Goal: Transaction & Acquisition: Purchase product/service

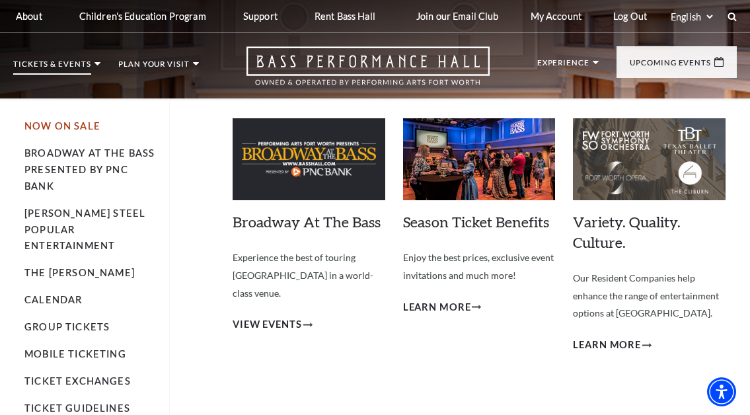
click at [84, 122] on link "Now On Sale" at bounding box center [62, 125] width 76 height 11
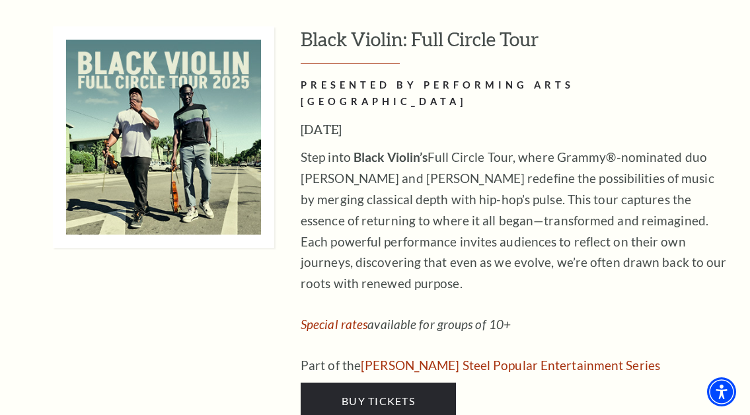
scroll to position [3700, 0]
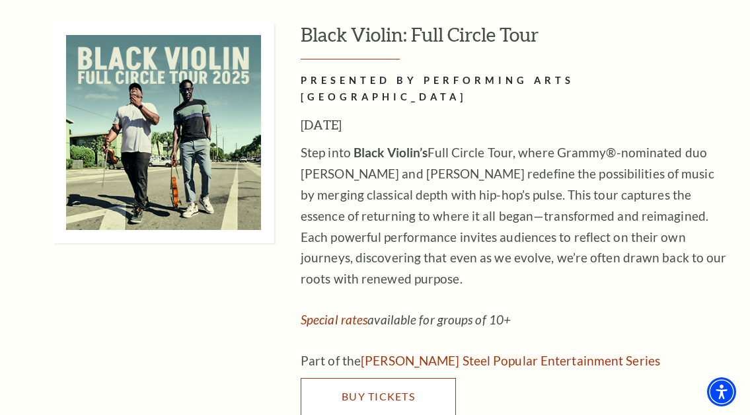
click at [394, 378] on link "Buy Tickets" at bounding box center [378, 396] width 155 height 37
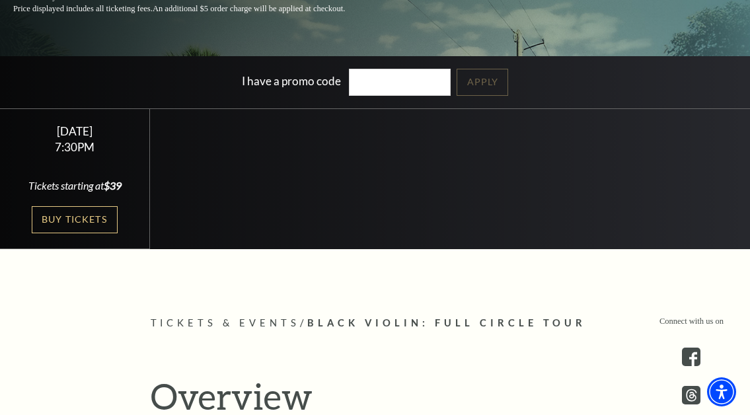
scroll to position [264, 0]
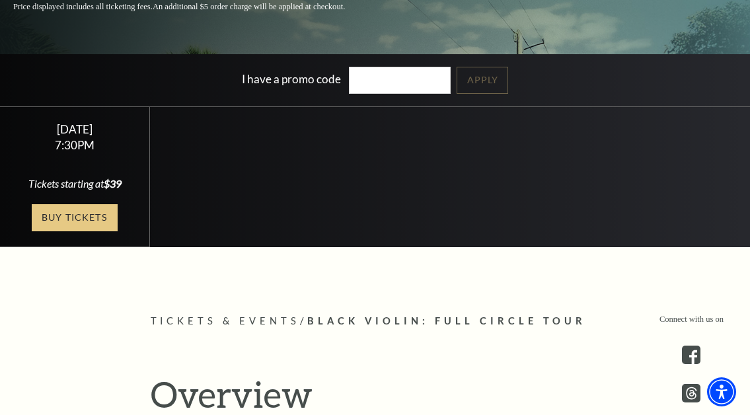
click at [63, 217] on link "Buy Tickets" at bounding box center [75, 217] width 86 height 27
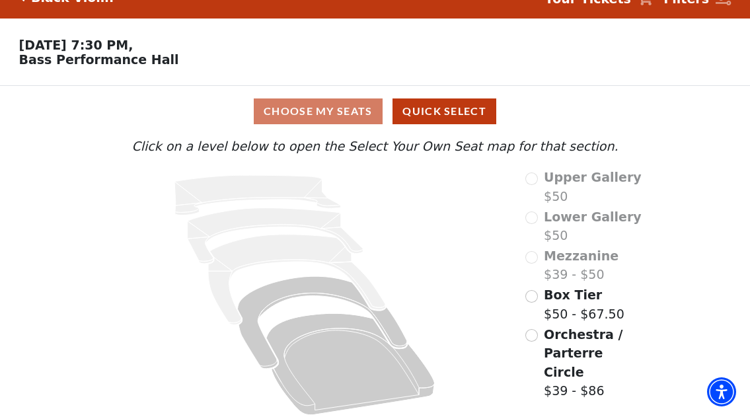
scroll to position [36, 0]
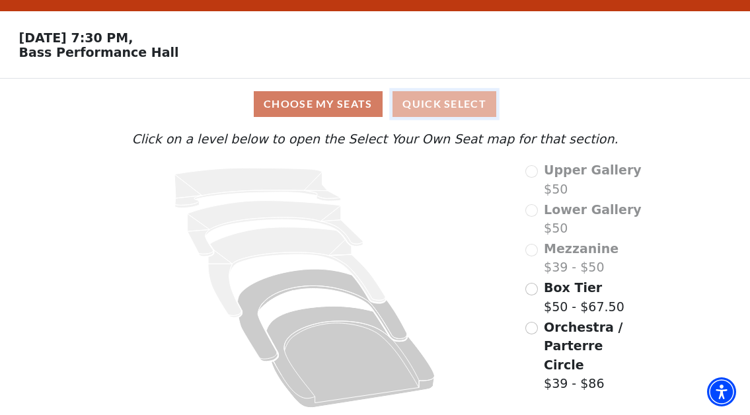
click at [458, 100] on button "Quick Select" at bounding box center [444, 104] width 104 height 26
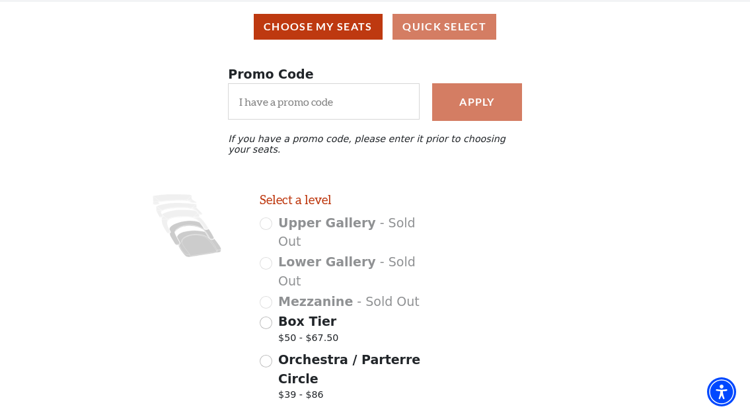
scroll to position [161, 0]
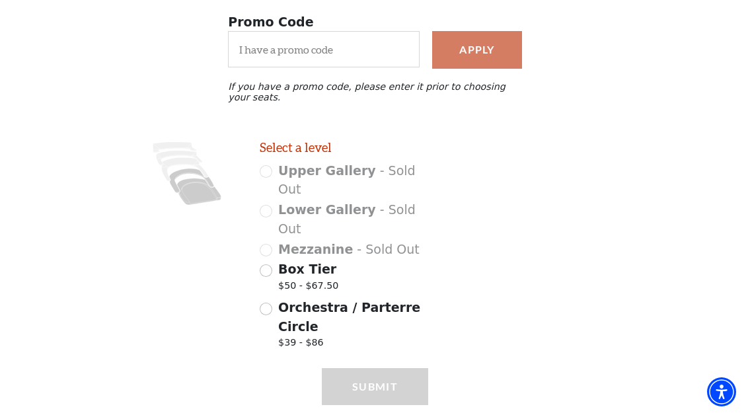
click at [314, 300] on span "Orchestra / Parterre Circle" at bounding box center [349, 317] width 142 height 34
click at [272, 303] on input "Orchestra / Parterre Circle $39 - $86" at bounding box center [266, 309] width 13 height 13
radio input "true"
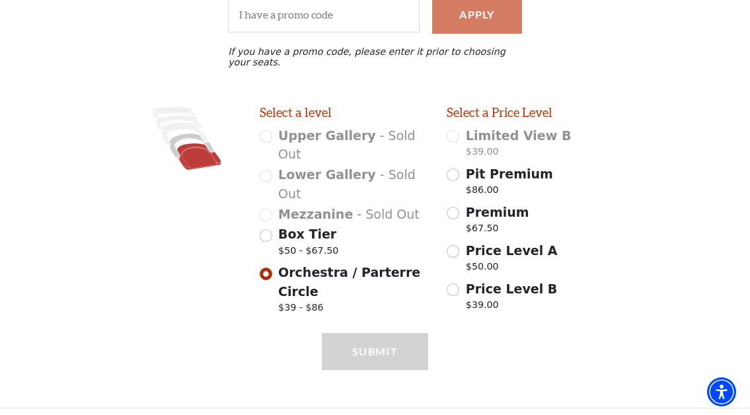
click at [326, 227] on span "Box Tier" at bounding box center [307, 234] width 58 height 15
click at [272, 229] on input "Box Tier $50 - $67.50" at bounding box center [266, 235] width 13 height 13
radio input "true"
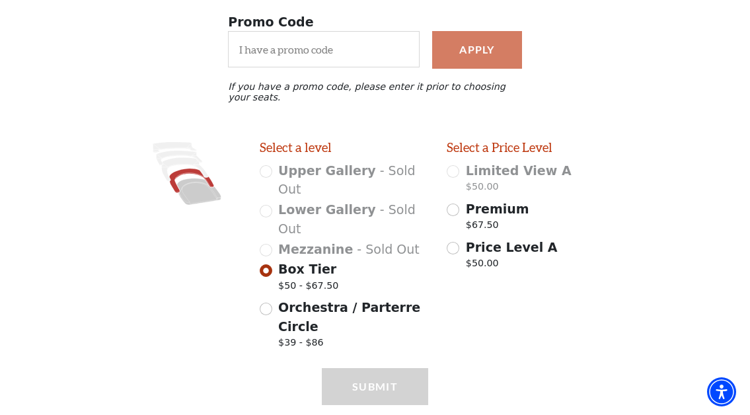
click at [320, 298] on label "Orchestra / Parterre Circle $39 - $86" at bounding box center [353, 326] width 150 height 56
click at [272, 303] on input "Orchestra / Parterre Circle $39 - $86" at bounding box center [266, 309] width 13 height 13
radio input "true"
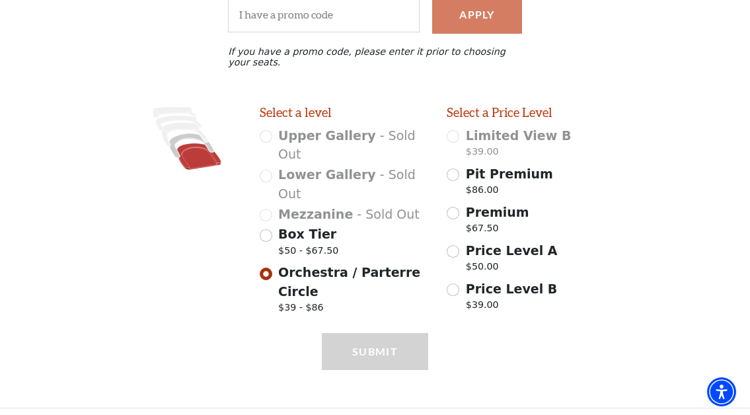
click at [492, 217] on span "Premium" at bounding box center [497, 212] width 63 height 15
click at [459, 217] on input "Premium $67.50" at bounding box center [453, 213] width 13 height 13
radio input "true"
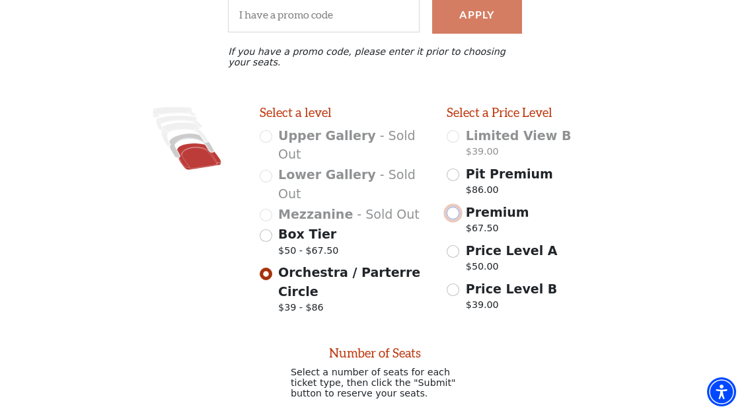
scroll to position [340, 0]
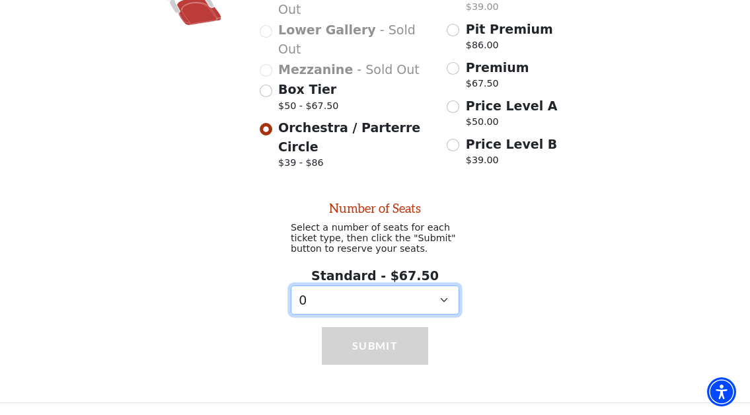
click at [420, 295] on select "0 1 2 3 4 5 6 7 8 9" at bounding box center [375, 300] width 168 height 30
select select "2"
click at [291, 285] on select "0 1 2 3 4 5 6 7 8 9" at bounding box center [375, 300] width 168 height 30
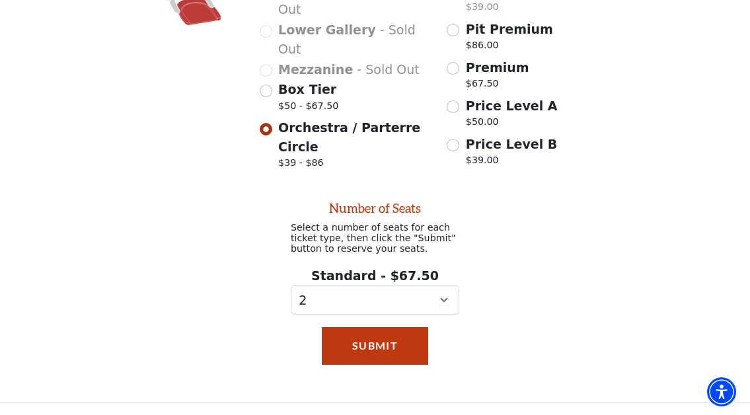
click at [485, 65] on span "Premium" at bounding box center [497, 67] width 63 height 15
click at [459, 65] on input "Premium $67.50" at bounding box center [453, 68] width 13 height 13
radio input "true"
click at [472, 106] on span "Price Level A" at bounding box center [512, 105] width 92 height 15
click at [459, 106] on input "Price Level A $50.00" at bounding box center [453, 106] width 13 height 13
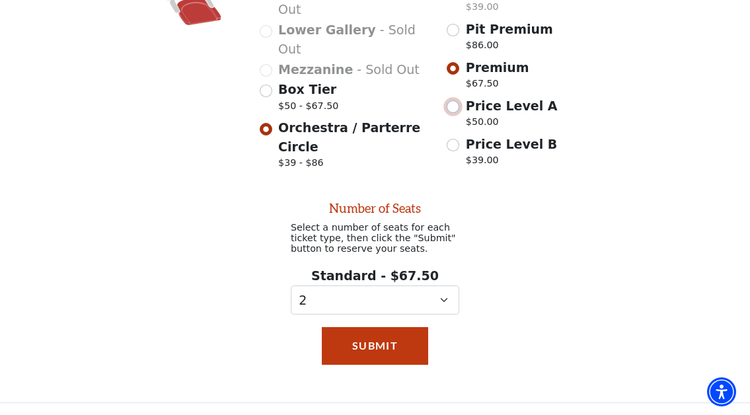
radio input "true"
select select "0"
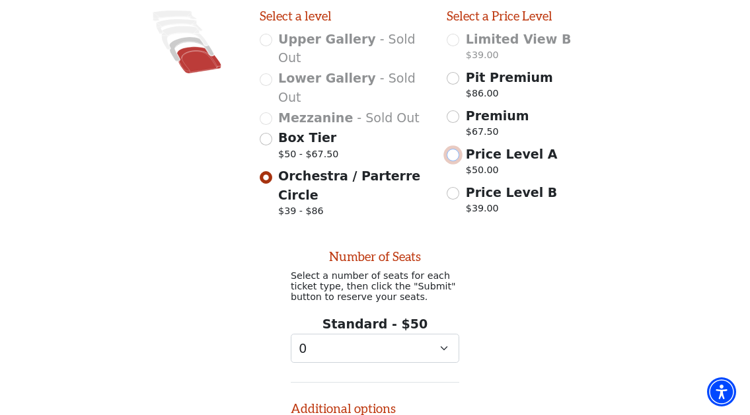
scroll to position [260, 0]
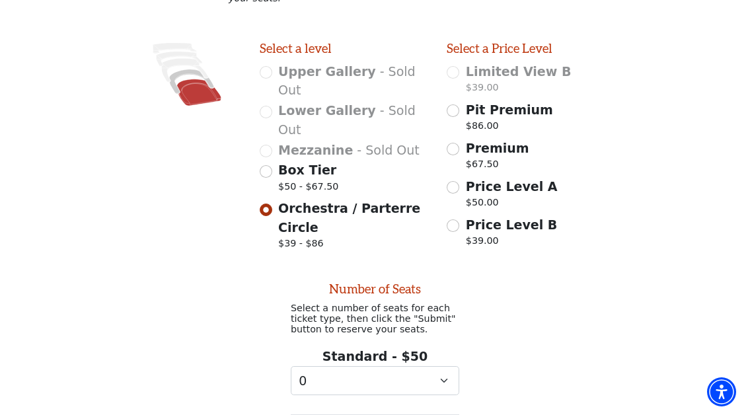
click at [486, 143] on span "Premium" at bounding box center [497, 148] width 63 height 15
click at [459, 143] on input "Premium $67.50" at bounding box center [453, 149] width 13 height 13
radio input "true"
select select "2"
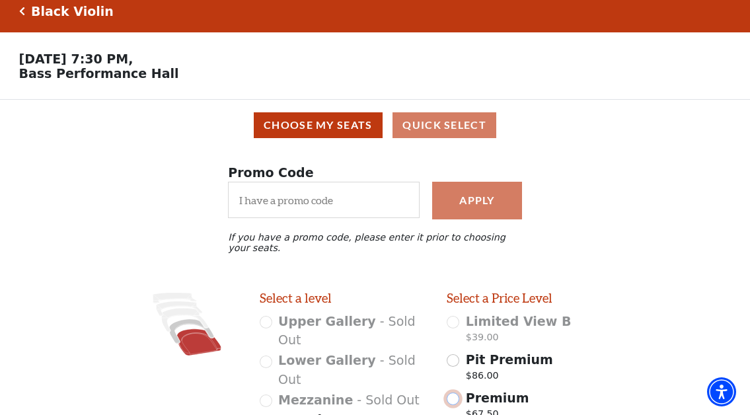
scroll to position [0, 0]
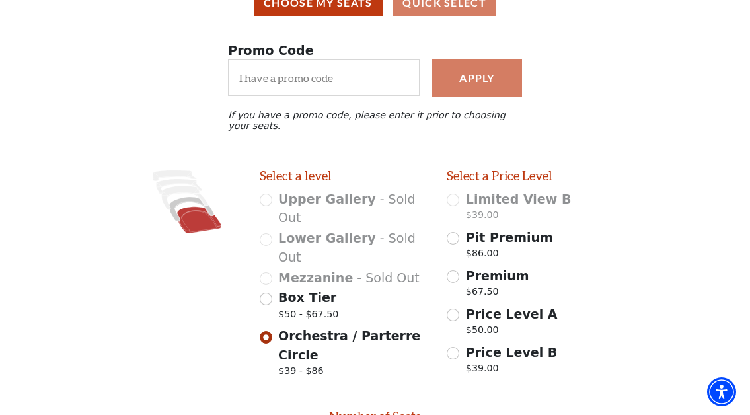
click at [490, 353] on span "Price Level B" at bounding box center [511, 352] width 91 height 15
click at [459, 353] on input "Price Level B $39.00" at bounding box center [453, 353] width 13 height 13
radio input "true"
select select "0"
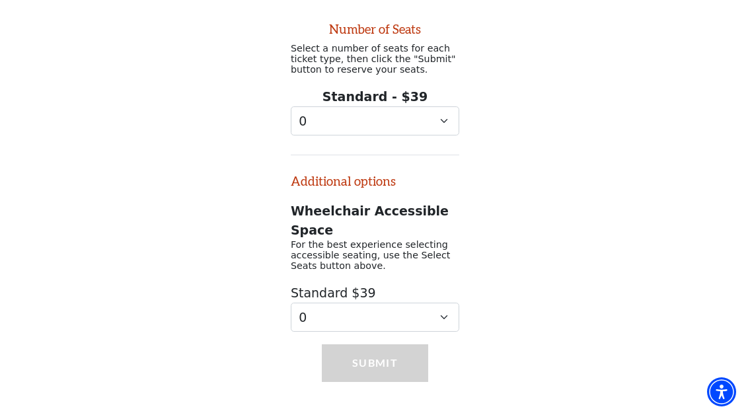
scroll to position [524, 0]
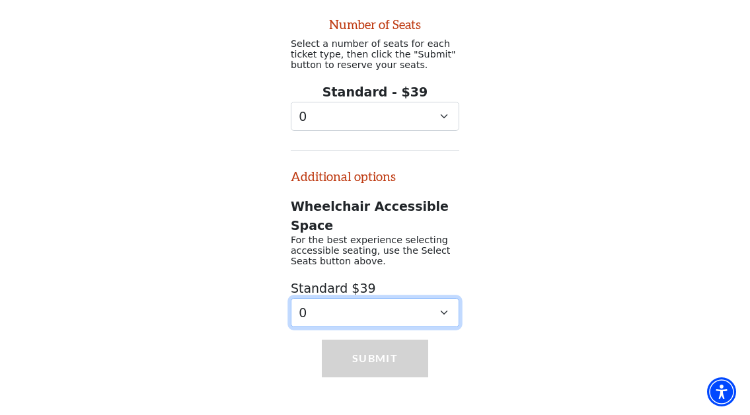
click at [396, 306] on select "0 1 2 3 4 5 6 7 8" at bounding box center [375, 313] width 168 height 30
select select "2"
click at [291, 298] on select "0 1 2 3 4 5 6 7 8" at bounding box center [375, 313] width 168 height 30
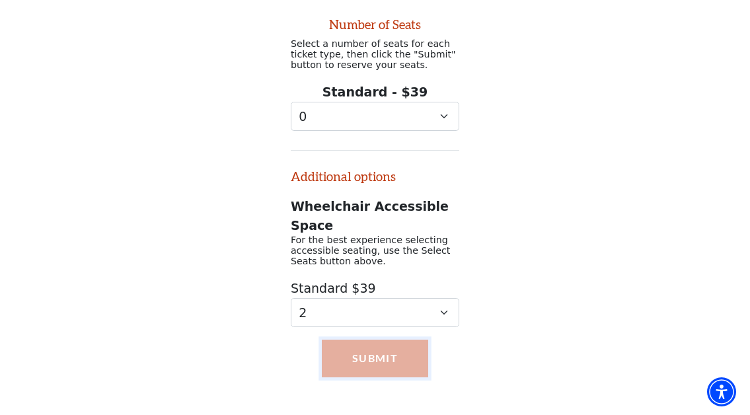
click at [369, 346] on button "Submit" at bounding box center [375, 358] width 106 height 37
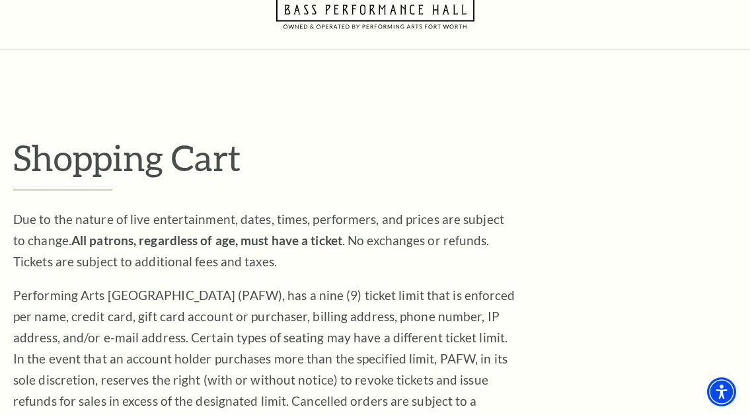
scroll to position [529, 0]
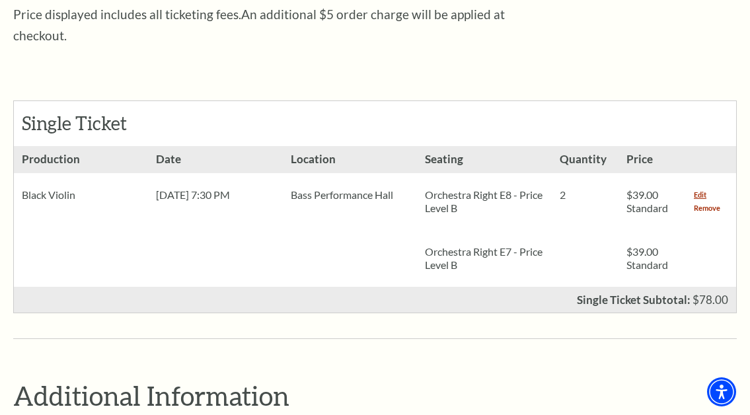
click at [700, 202] on link "Remove" at bounding box center [707, 208] width 26 height 13
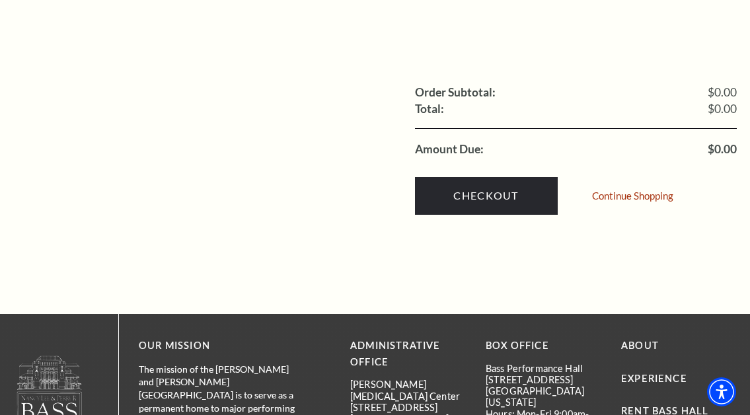
scroll to position [529, 0]
